Goal: Information Seeking & Learning: Learn about a topic

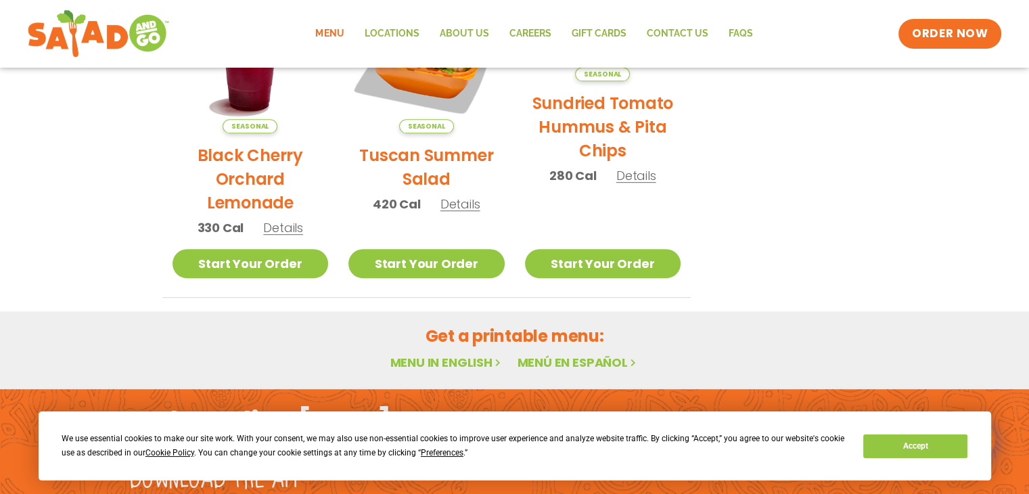
scroll to position [847, 0]
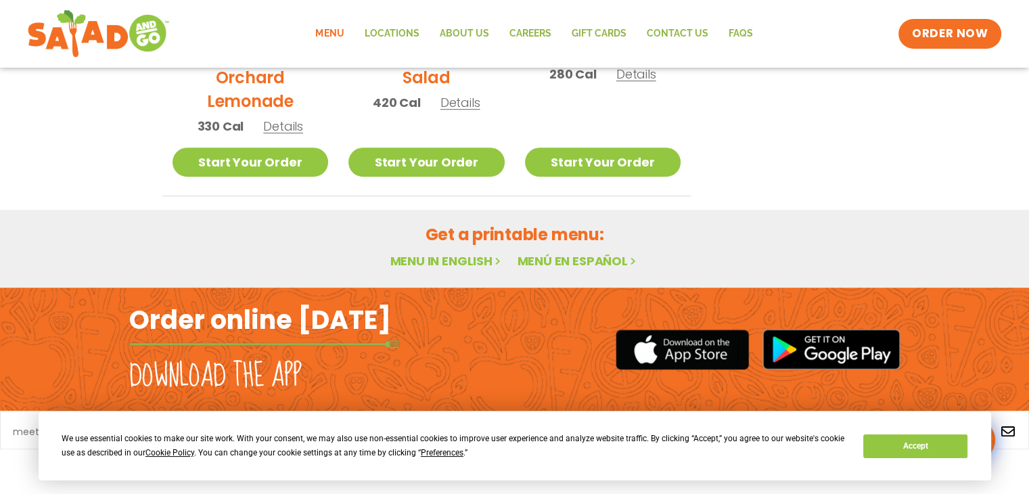
click at [458, 259] on link "Menu in English" at bounding box center [447, 260] width 114 height 17
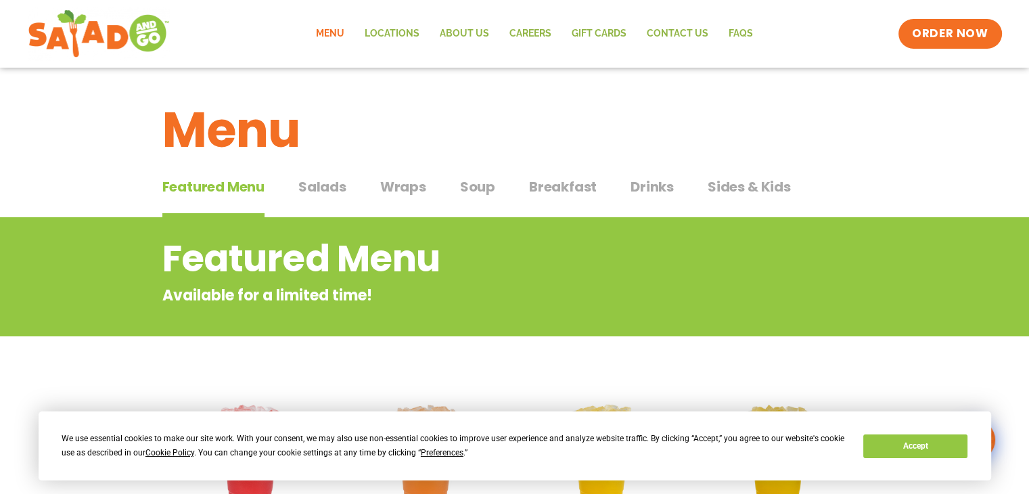
click at [562, 184] on span "Breakfast" at bounding box center [563, 187] width 68 height 20
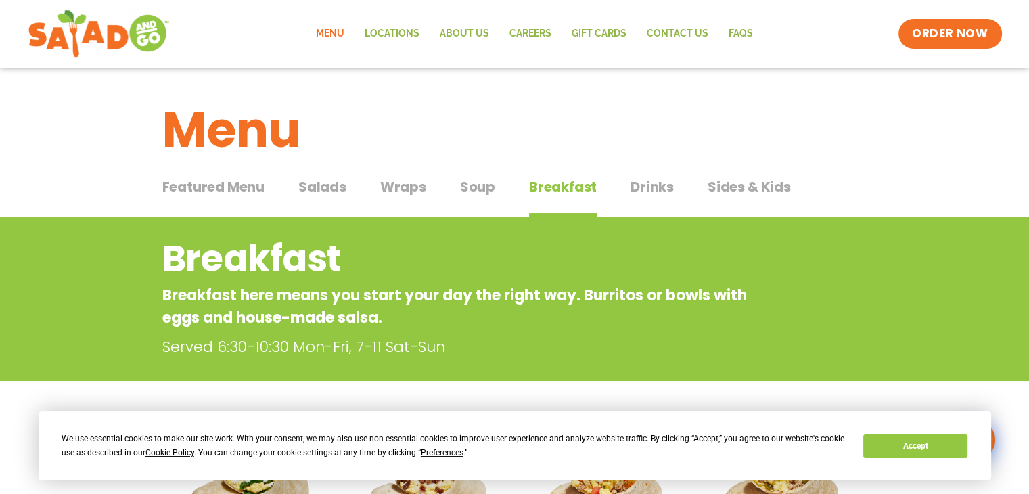
click at [403, 190] on span "Wraps" at bounding box center [403, 187] width 46 height 20
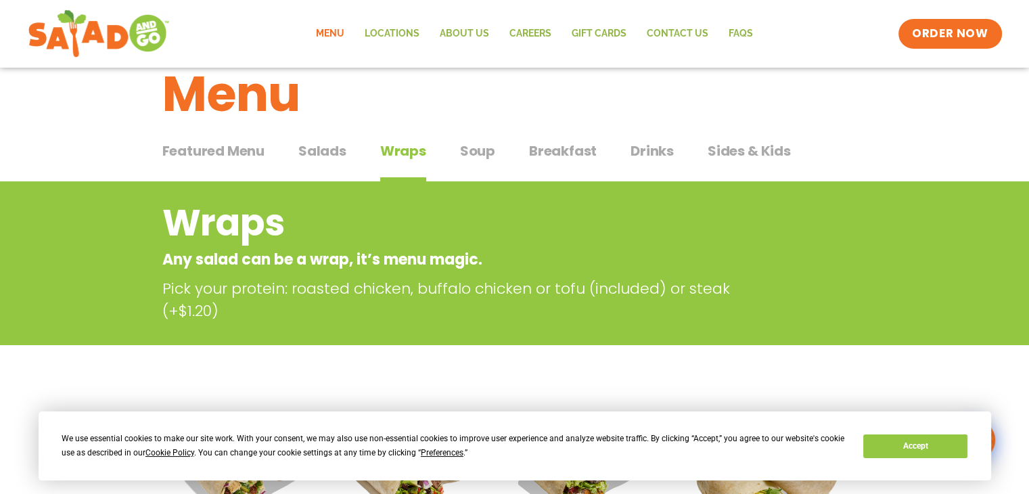
scroll to position [68, 0]
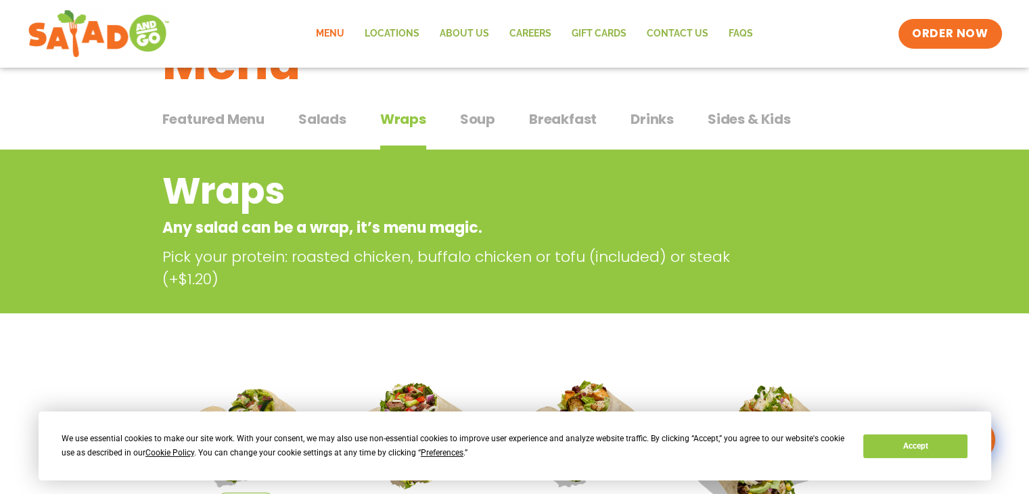
click at [319, 120] on span "Salads" at bounding box center [322, 119] width 48 height 20
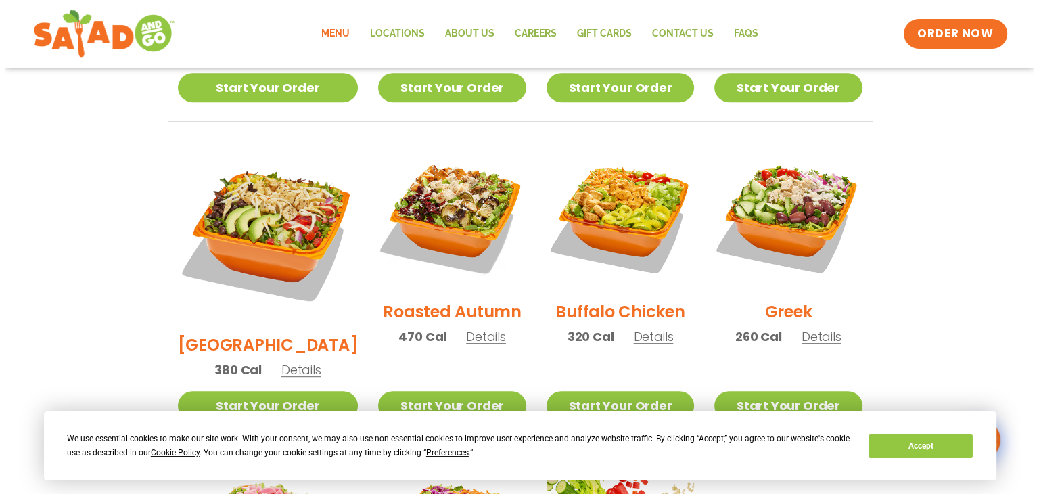
scroll to position [947, 0]
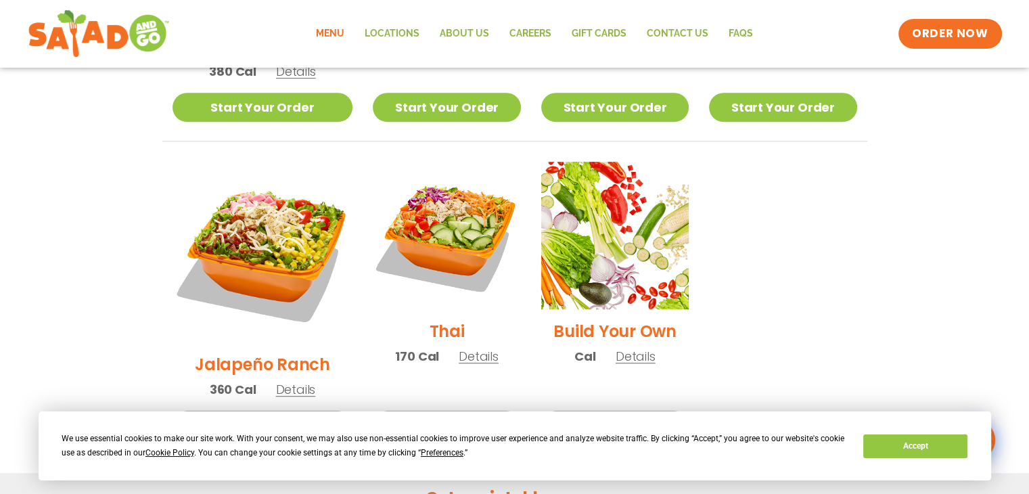
click at [288, 381] on span "Details" at bounding box center [295, 389] width 40 height 17
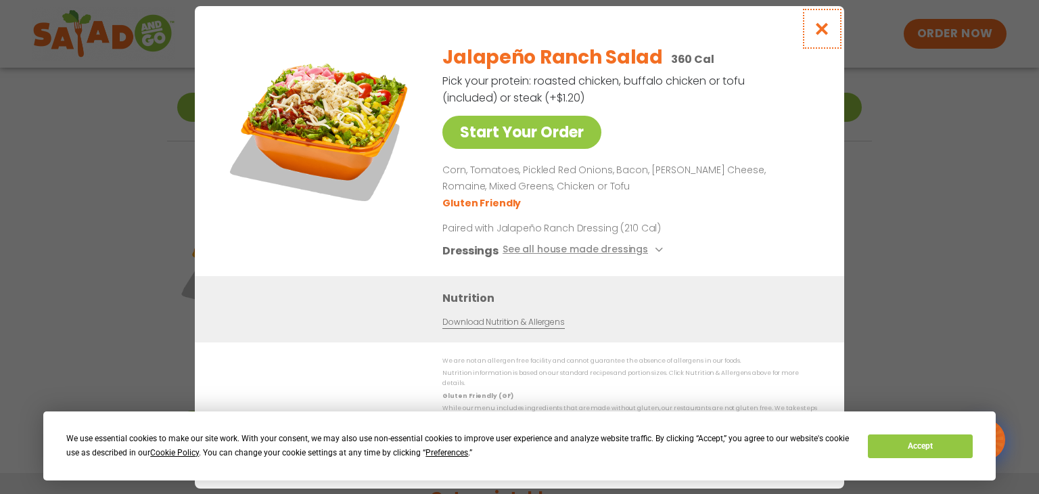
click at [819, 36] on icon "Close modal" at bounding box center [822, 29] width 17 height 14
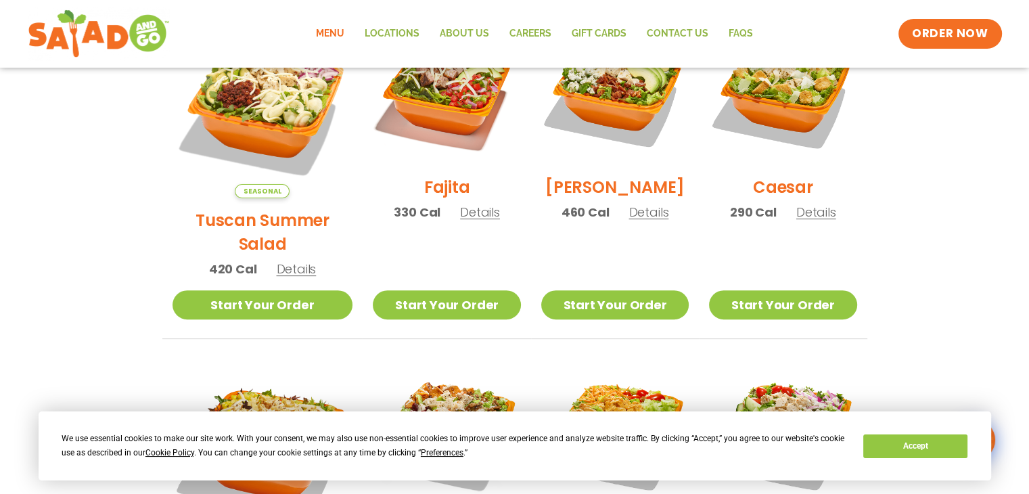
scroll to position [364, 0]
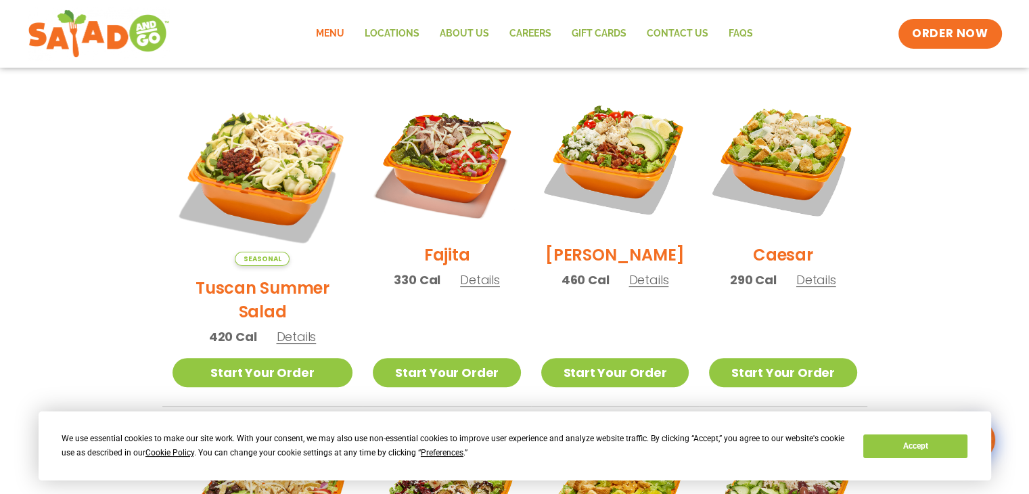
click at [632, 287] on span "Details" at bounding box center [648, 279] width 40 height 17
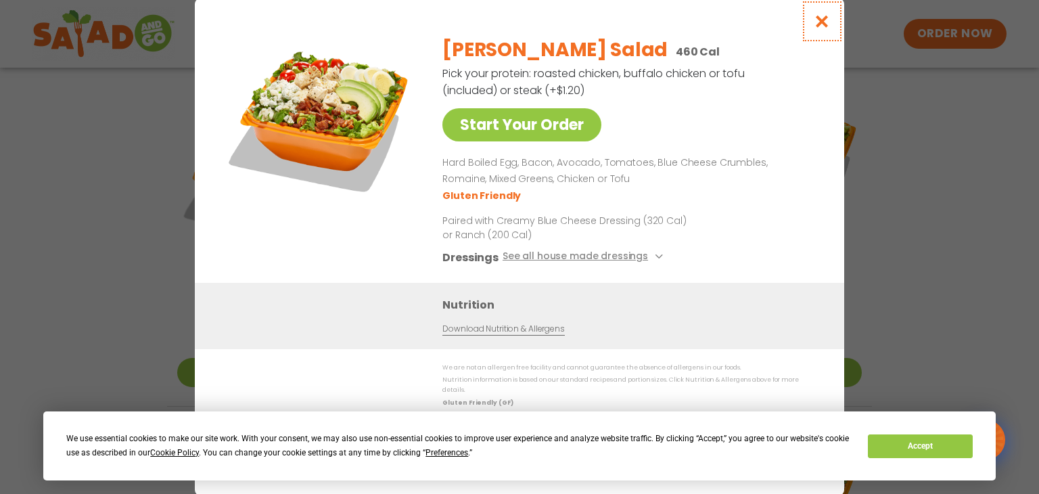
click at [819, 28] on icon "Close modal" at bounding box center [822, 21] width 17 height 14
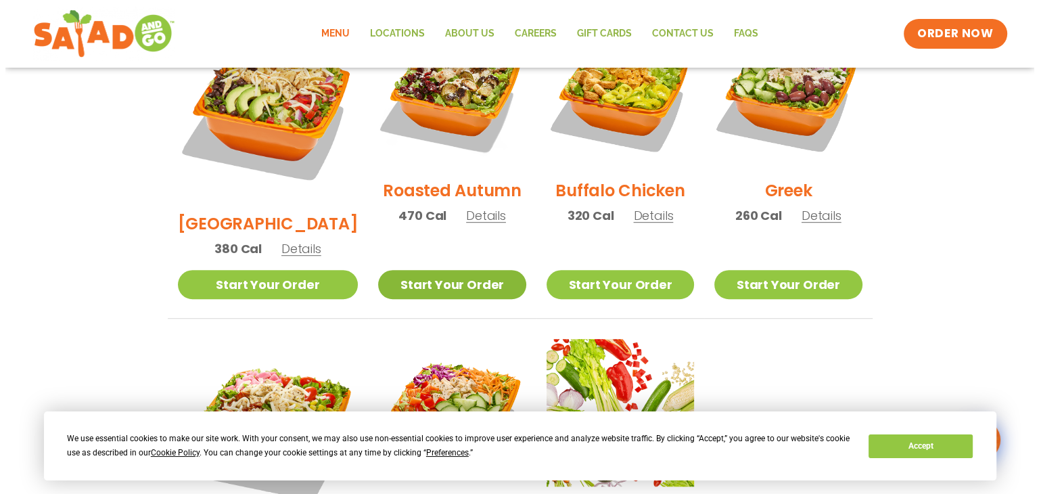
scroll to position [905, 0]
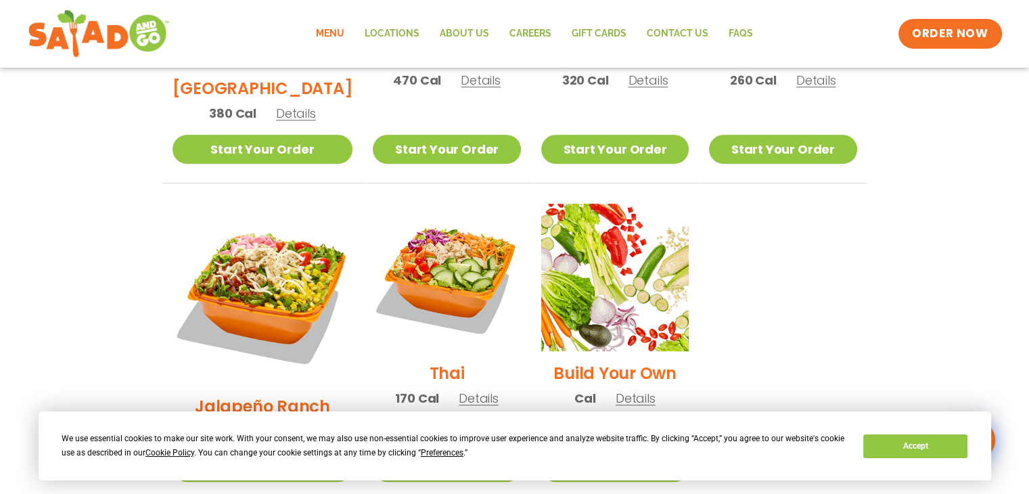
click at [288, 423] on span "Details" at bounding box center [295, 431] width 40 height 17
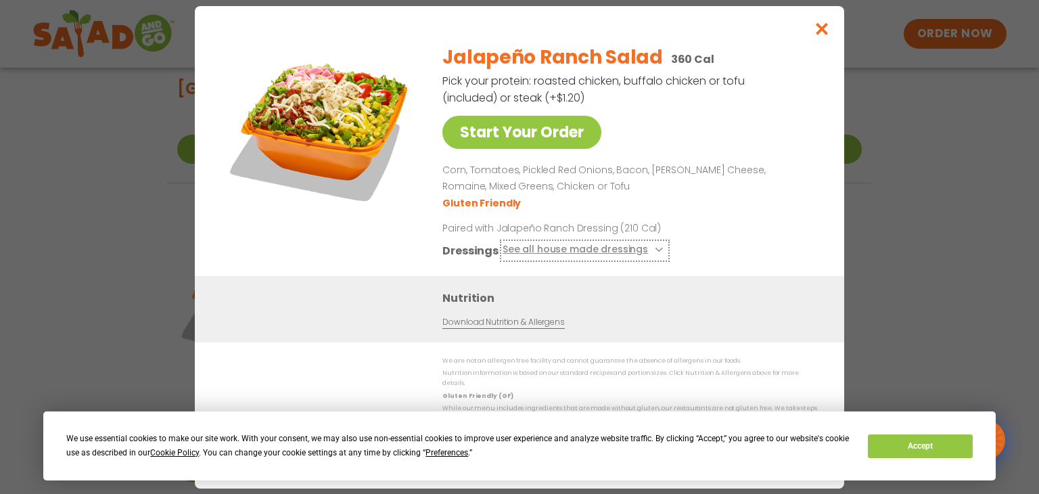
click at [606, 258] on button "See all house made dressings" at bounding box center [585, 249] width 164 height 17
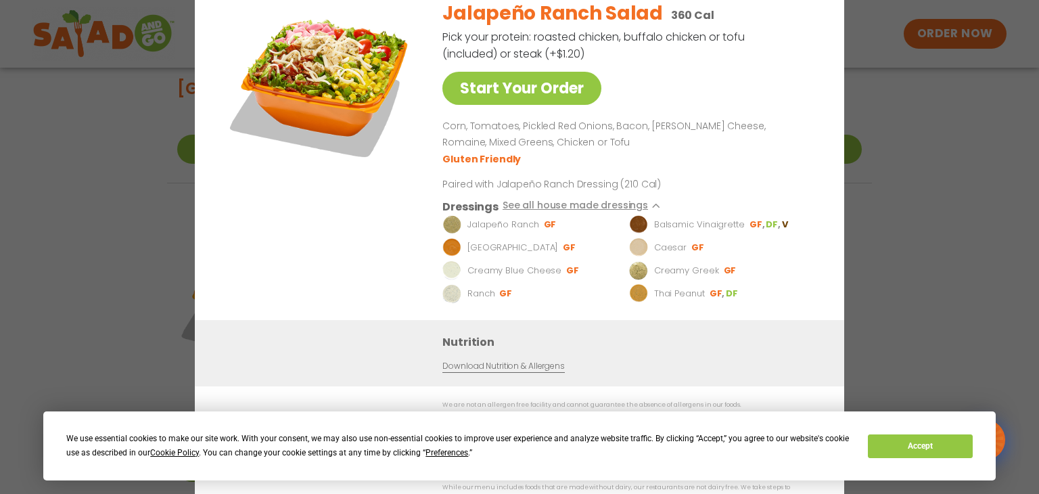
click at [856, 179] on div "Start Your Order Jalapeño Ranch Salad 360 Cal Pick your protein: roasted chicke…" at bounding box center [519, 247] width 1039 height 494
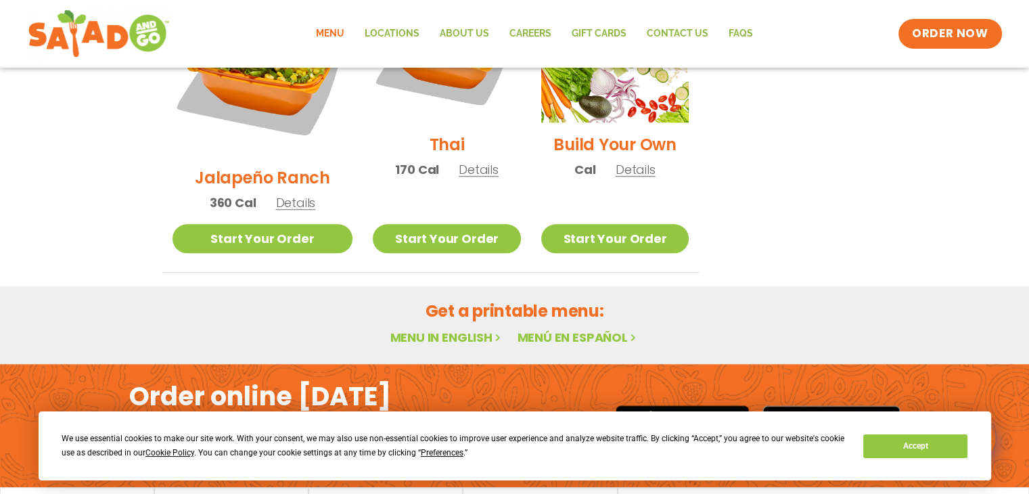
scroll to position [1136, 0]
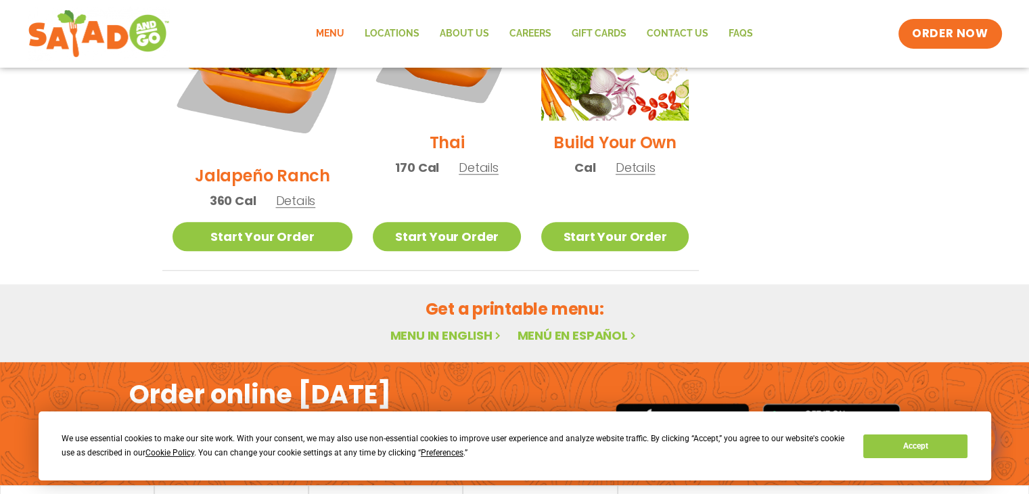
click at [906, 460] on div "We use essential cookies to make our site work. With your consent, we may also …" at bounding box center [515, 445] width 952 height 69
click at [906, 449] on button "Accept" at bounding box center [915, 446] width 104 height 24
